Goal: Task Accomplishment & Management: Use online tool/utility

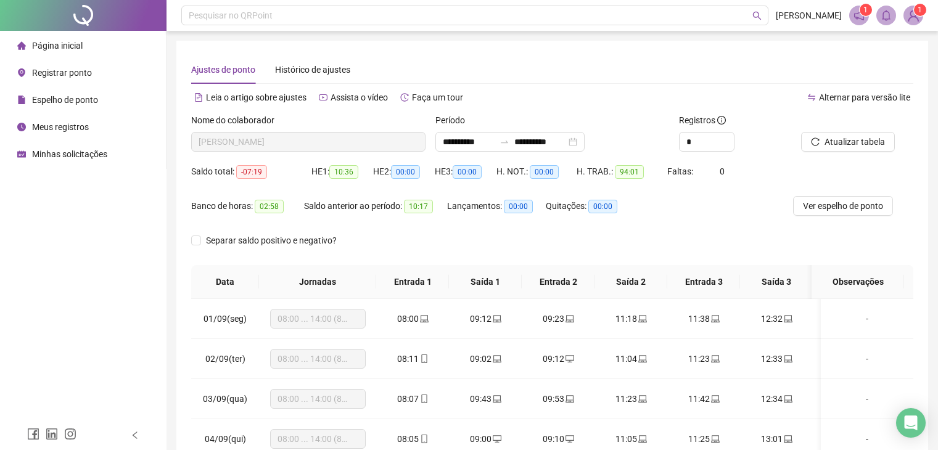
click at [44, 75] on span "Registrar ponto" at bounding box center [62, 73] width 60 height 10
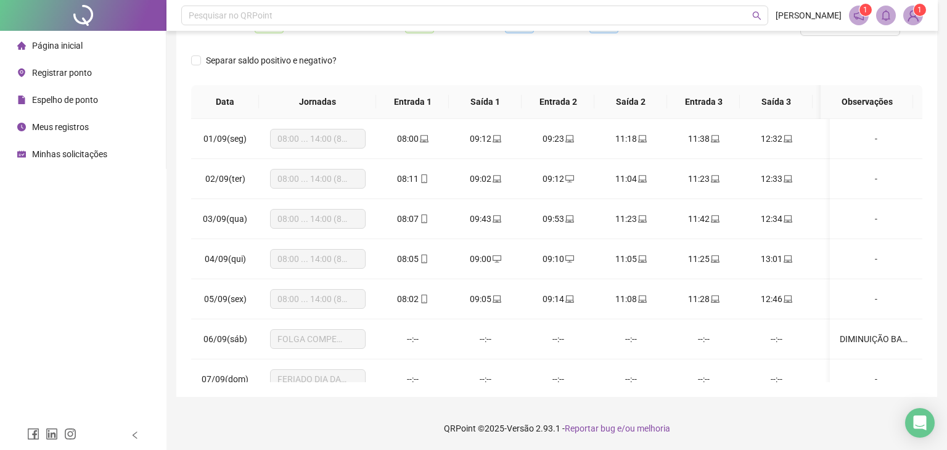
scroll to position [624, 0]
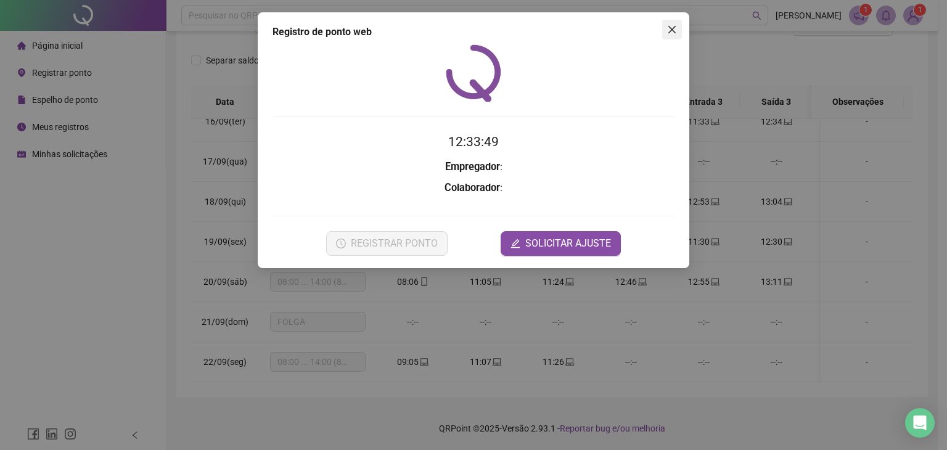
click at [676, 25] on icon "close" at bounding box center [672, 30] width 10 height 10
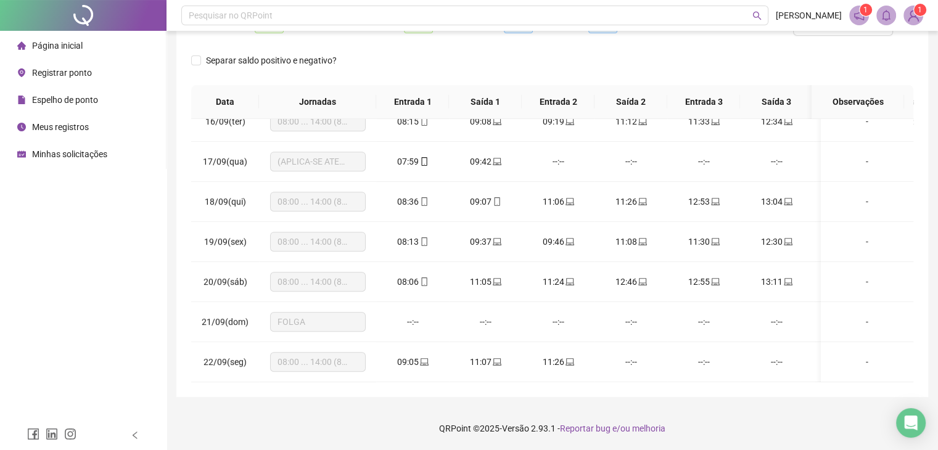
click at [64, 72] on span "Registrar ponto" at bounding box center [62, 73] width 60 height 10
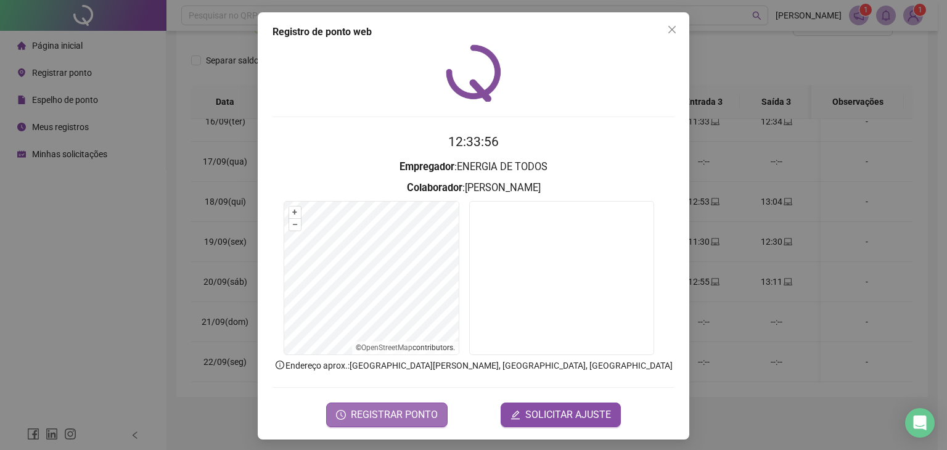
click at [373, 419] on span "REGISTRAR PONTO" at bounding box center [394, 414] width 87 height 15
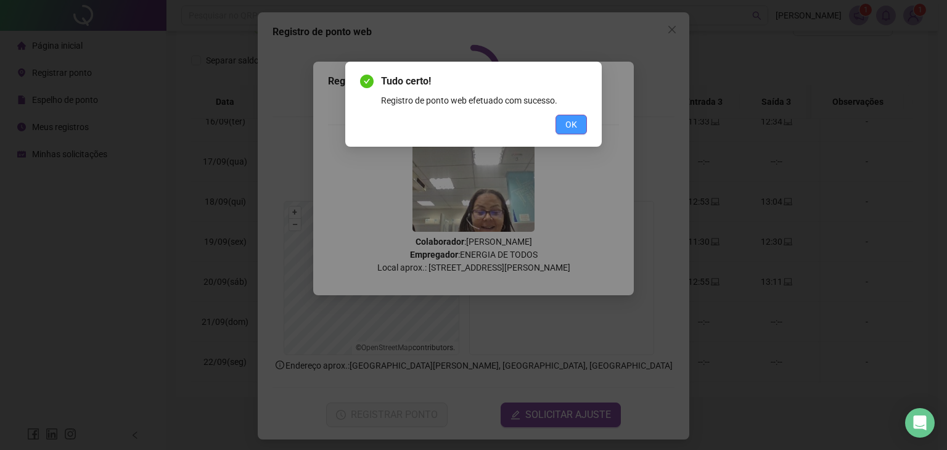
click at [574, 129] on span "OK" at bounding box center [571, 125] width 12 height 14
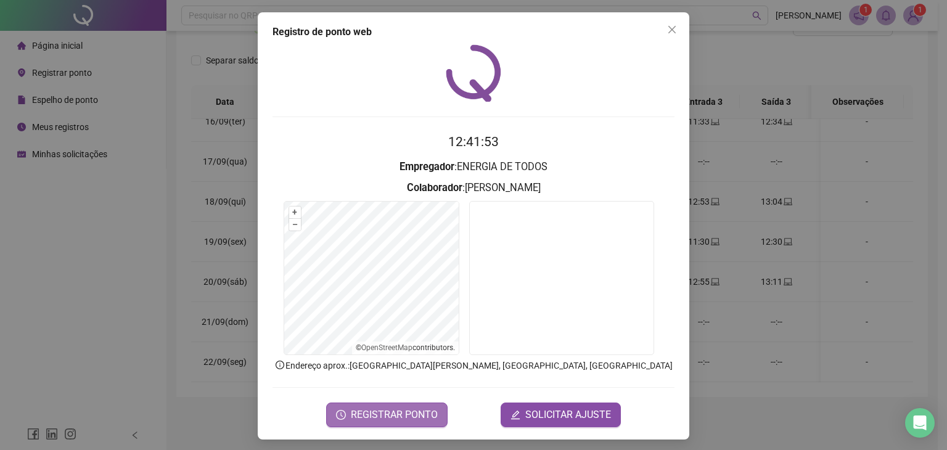
click at [393, 419] on span "REGISTRAR PONTO" at bounding box center [394, 414] width 87 height 15
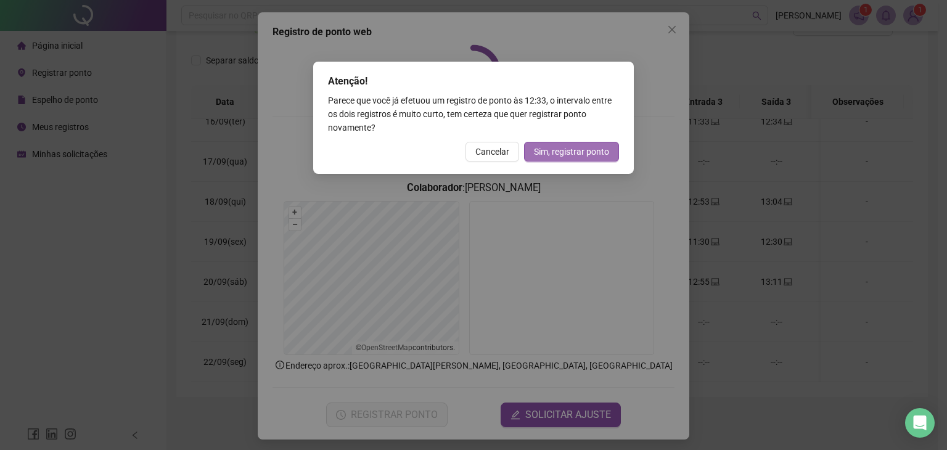
click at [584, 146] on span "Sim, registrar ponto" at bounding box center [571, 152] width 75 height 14
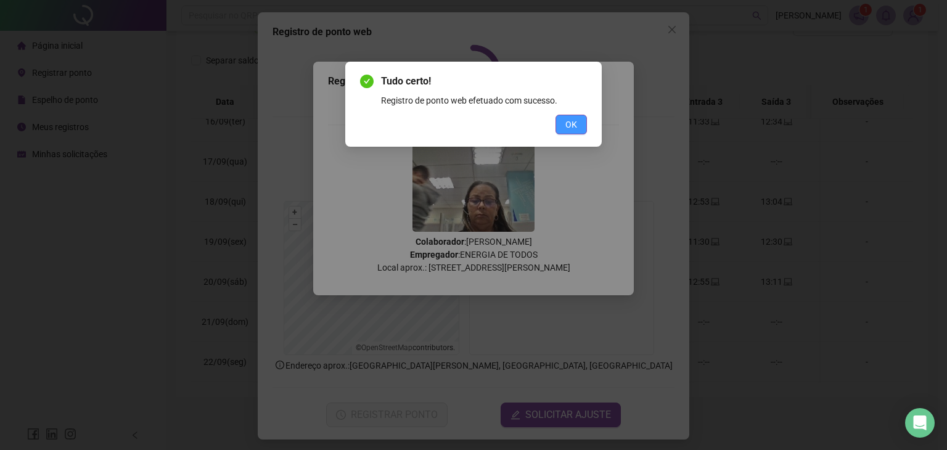
click at [563, 115] on button "OK" at bounding box center [570, 125] width 31 height 20
